Goal: Transaction & Acquisition: Purchase product/service

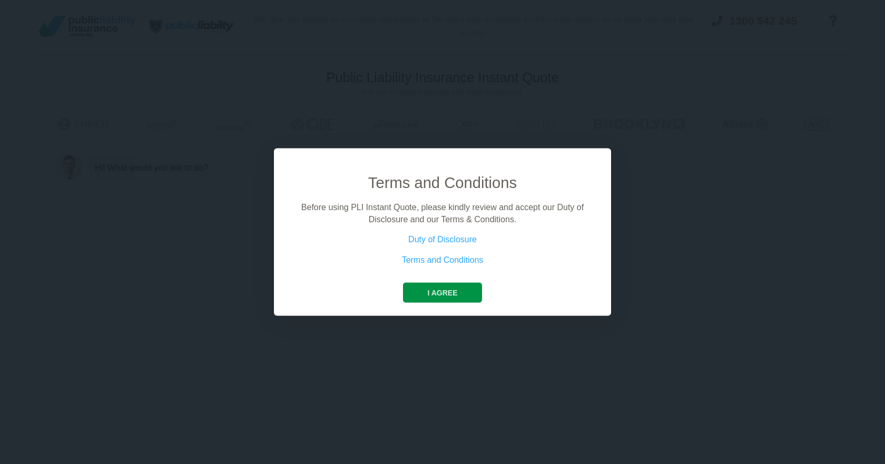
click at [438, 292] on button "I agree" at bounding box center [442, 293] width 78 height 20
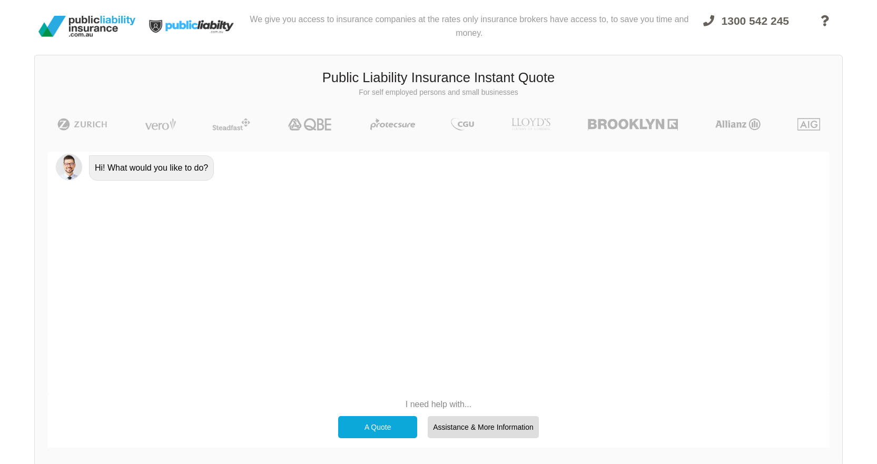
click at [390, 422] on div "A Quote" at bounding box center [377, 427] width 79 height 22
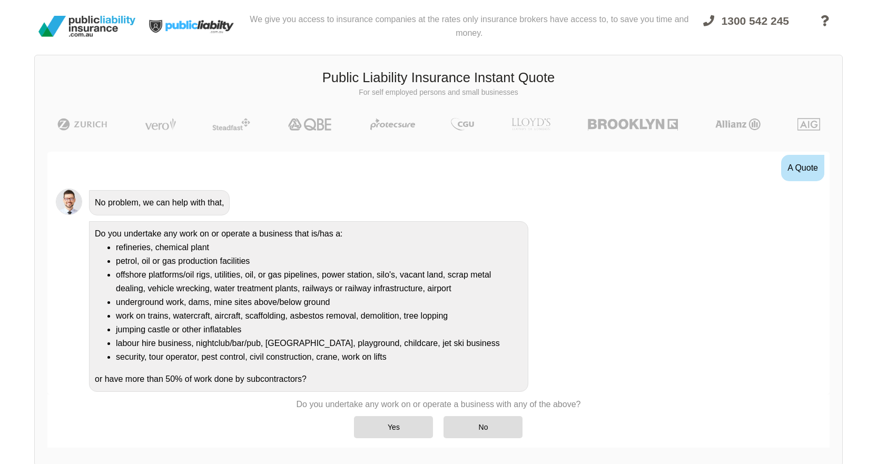
scroll to position [46, 0]
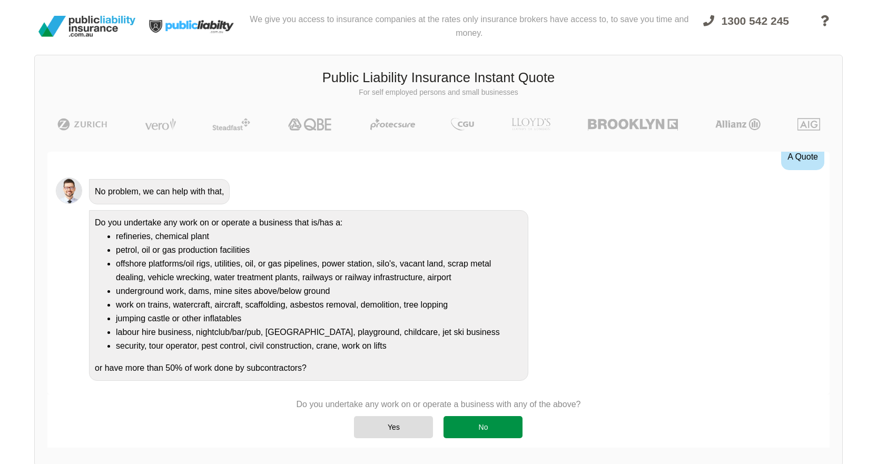
click at [500, 426] on div "No" at bounding box center [483, 427] width 79 height 22
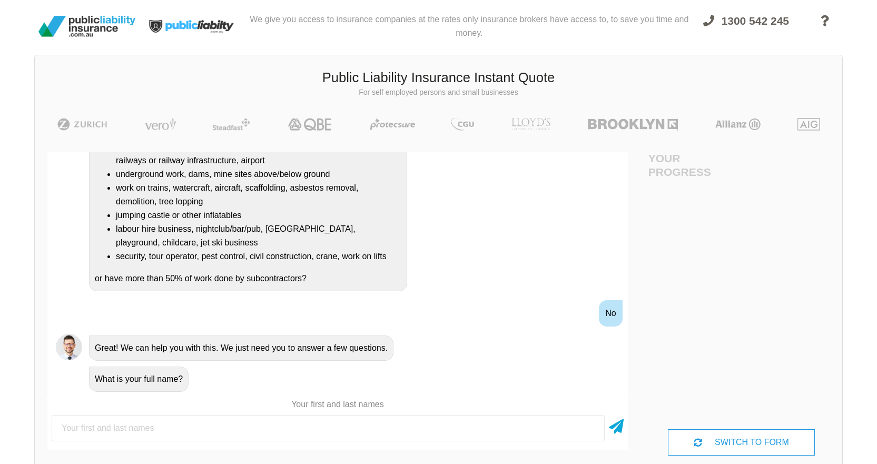
scroll to position [188, 0]
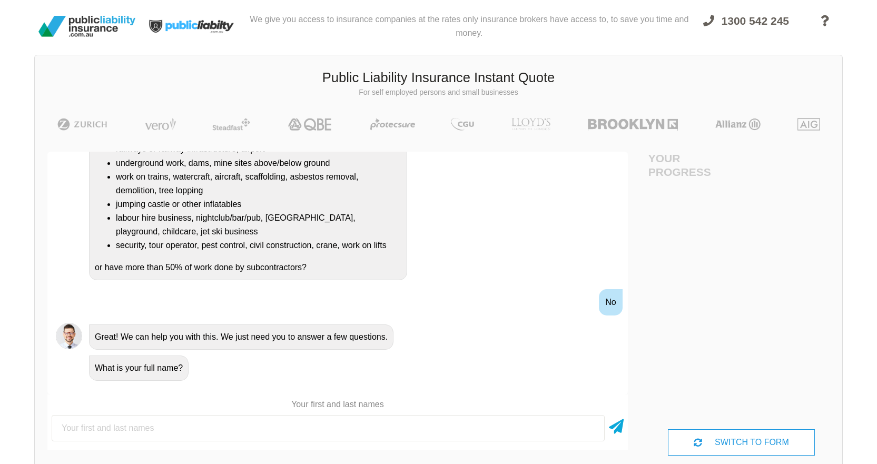
click at [429, 422] on input "text" at bounding box center [328, 428] width 553 height 26
type input "[PERSON_NAME]"
click at [613, 428] on icon at bounding box center [616, 424] width 15 height 19
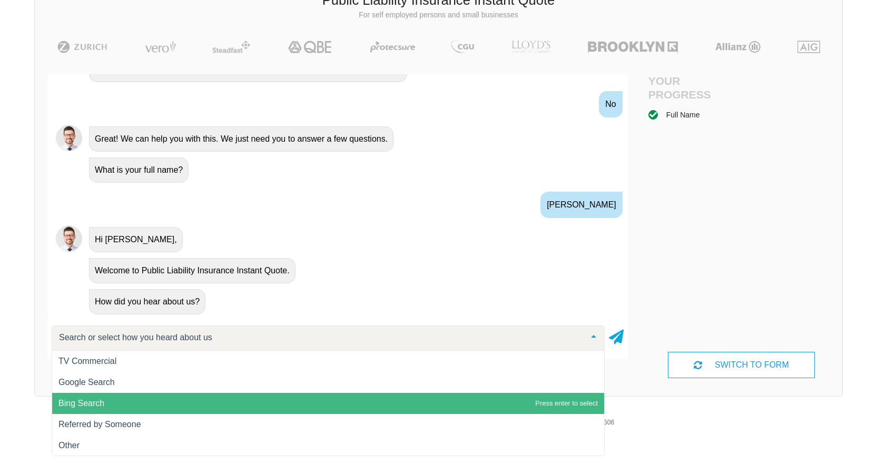
scroll to position [80, 0]
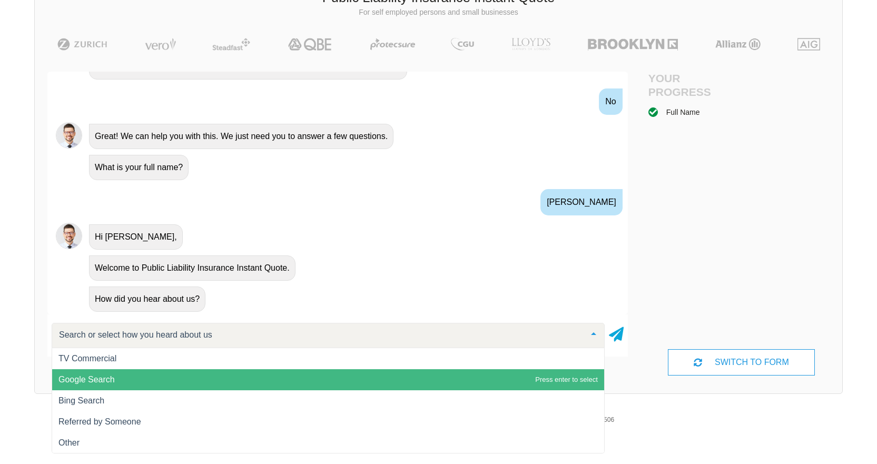
click at [385, 382] on span "Google Search" at bounding box center [328, 379] width 552 height 21
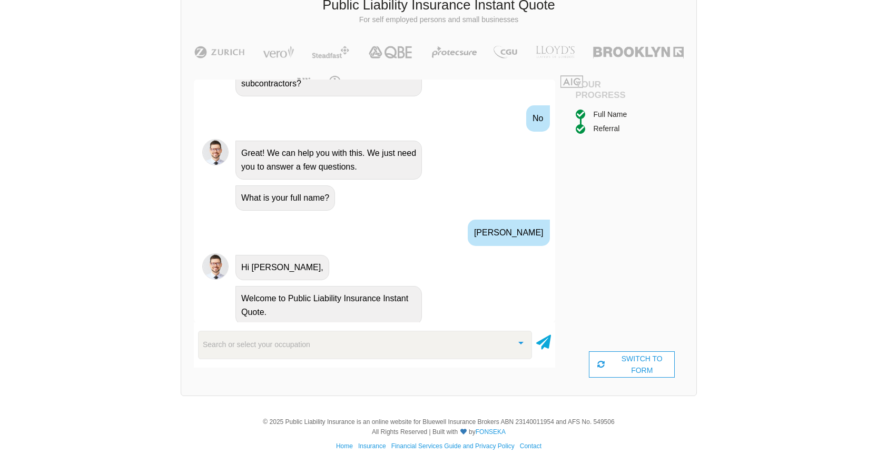
scroll to position [73, 0]
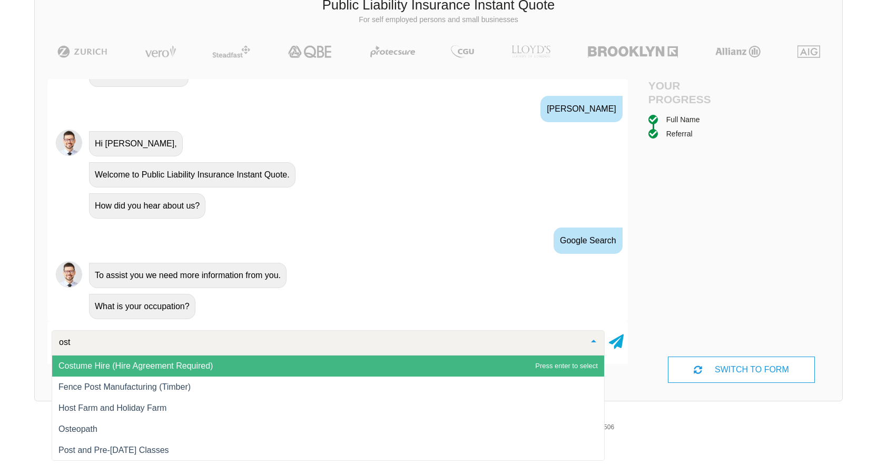
type input "oste"
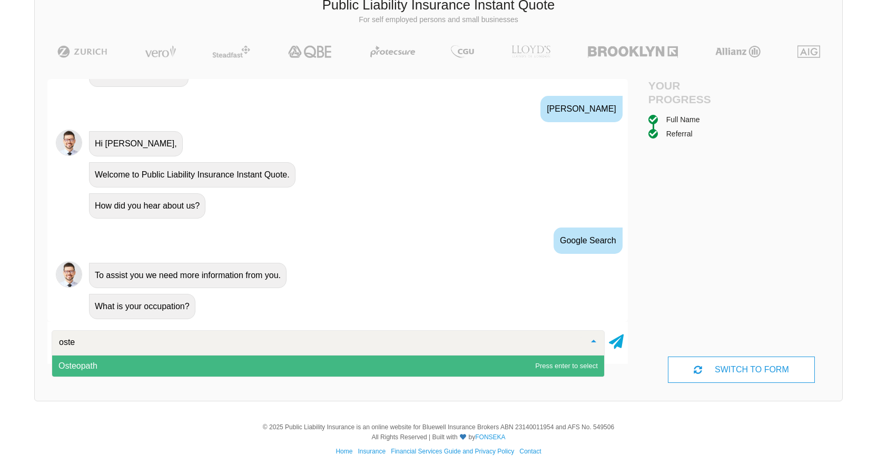
click at [219, 367] on span "Osteopath" at bounding box center [328, 366] width 552 height 21
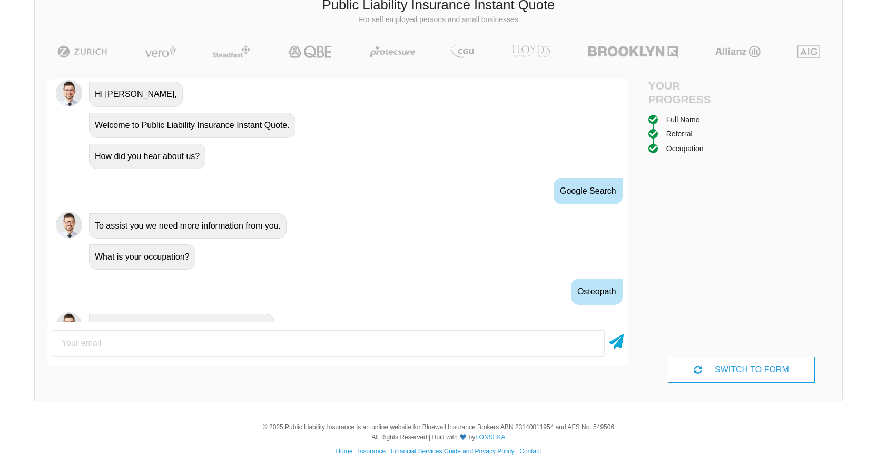
scroll to position [478, 0]
